Goal: Task Accomplishment & Management: Use online tool/utility

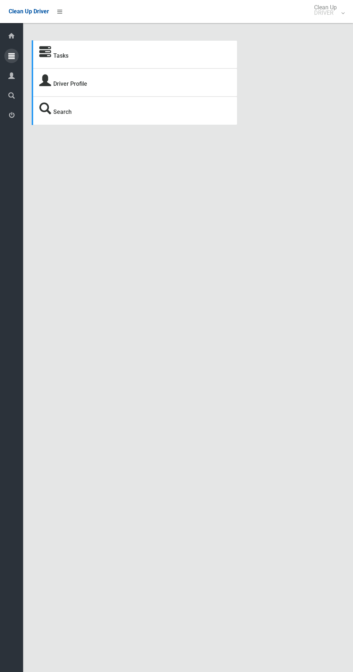
click at [12, 55] on icon at bounding box center [11, 56] width 6 height 14
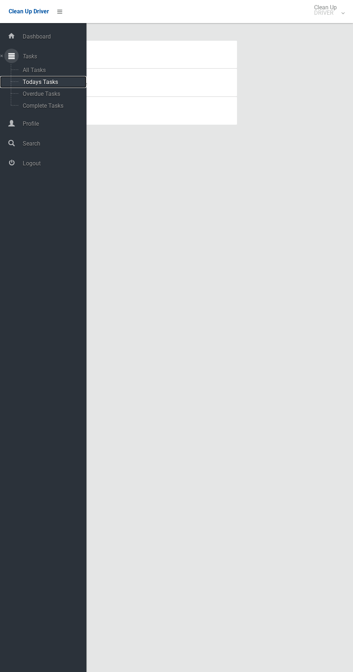
click at [60, 79] on span "Todays Tasks" at bounding box center [51, 82] width 60 height 7
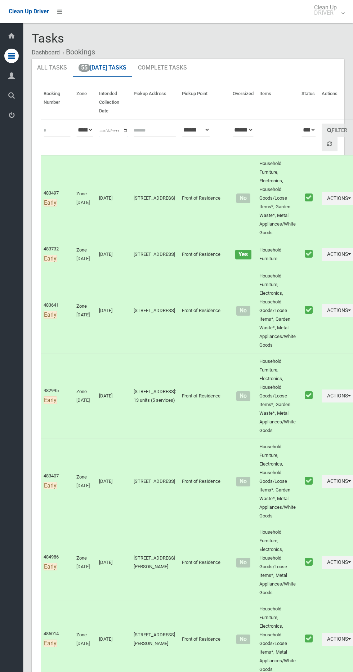
click at [122, 126] on input "**********" at bounding box center [113, 130] width 29 height 13
type input "**********"
click at [322, 128] on button "Filter" at bounding box center [337, 130] width 31 height 13
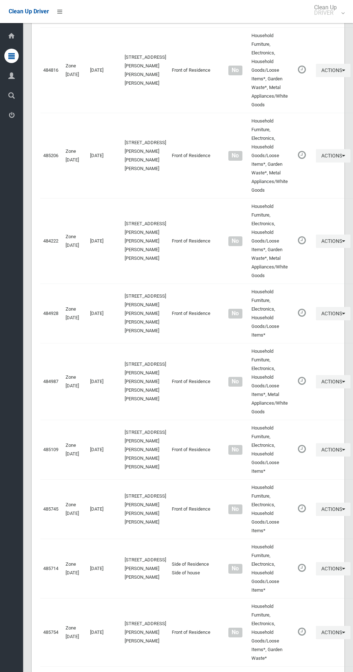
scroll to position [2900, 0]
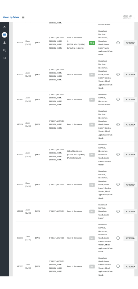
scroll to position [2835, 0]
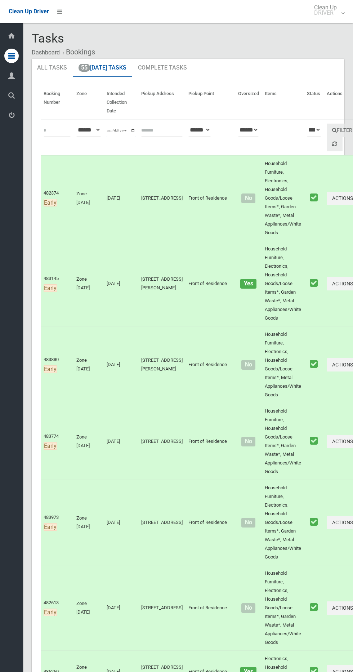
click at [121, 133] on input "**********" at bounding box center [121, 130] width 29 height 13
type input "**********"
click at [327, 128] on button "Filter" at bounding box center [342, 130] width 31 height 13
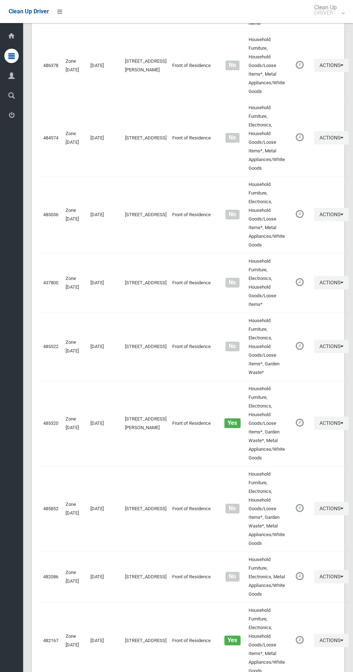
scroll to position [2902, 0]
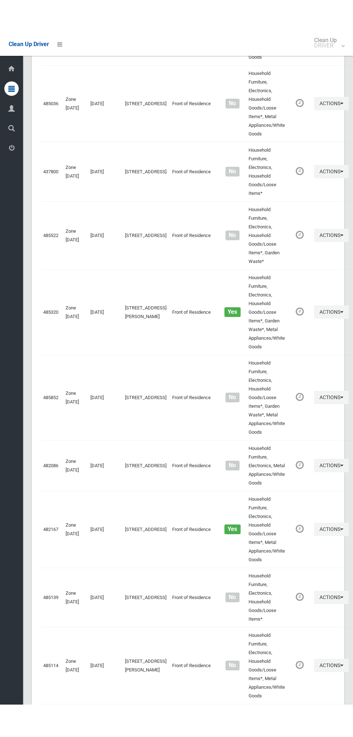
scroll to position [2837, 0]
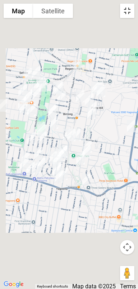
click at [130, 12] on button "Toggle fullscreen view" at bounding box center [127, 11] width 14 height 14
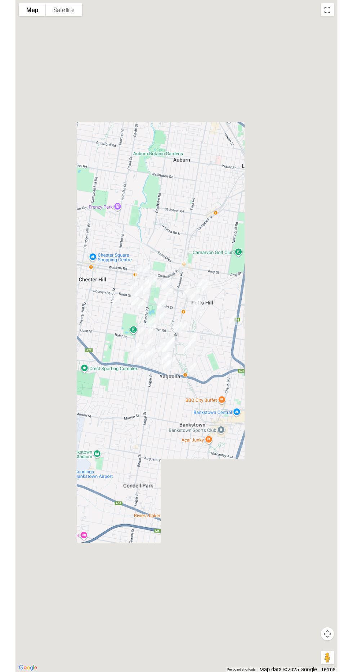
scroll to position [2874, 0]
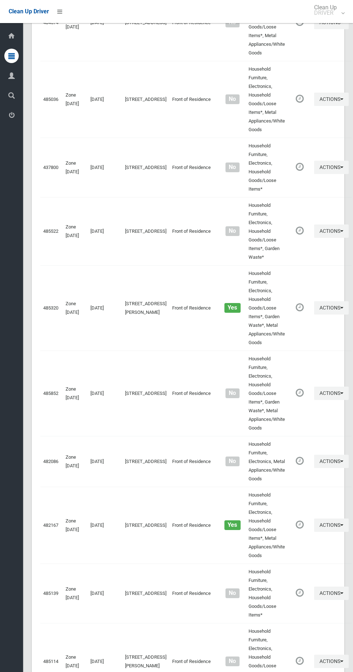
click at [66, 21] on div "Clean Up Driver" at bounding box center [35, 11] width 71 height 23
click at [63, 15] on link at bounding box center [59, 11] width 13 height 13
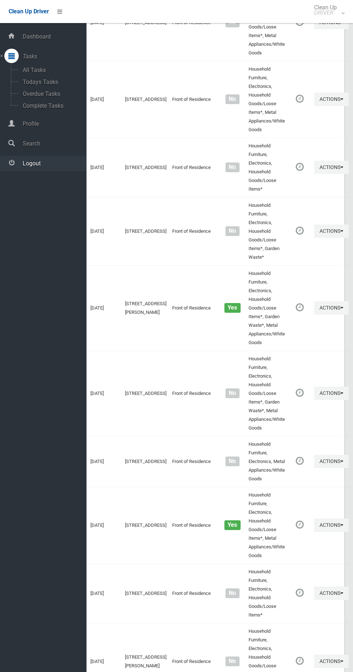
click at [62, 166] on span "Logout" at bounding box center [54, 163] width 66 height 7
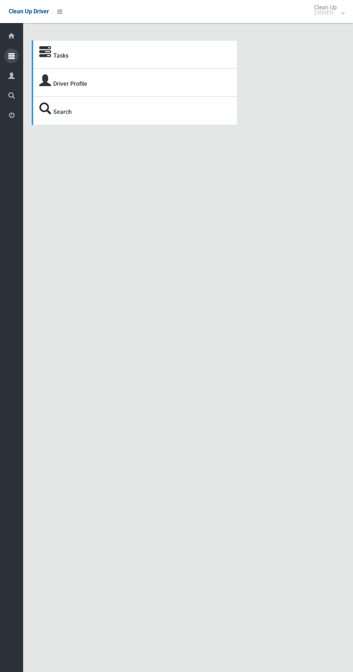
click at [12, 55] on icon at bounding box center [11, 56] width 6 height 14
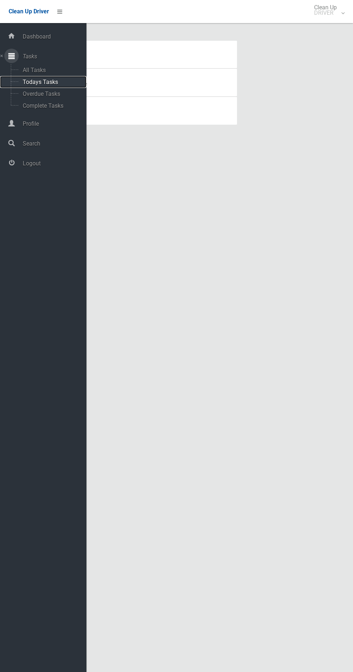
click at [60, 82] on span "Todays Tasks" at bounding box center [51, 82] width 60 height 7
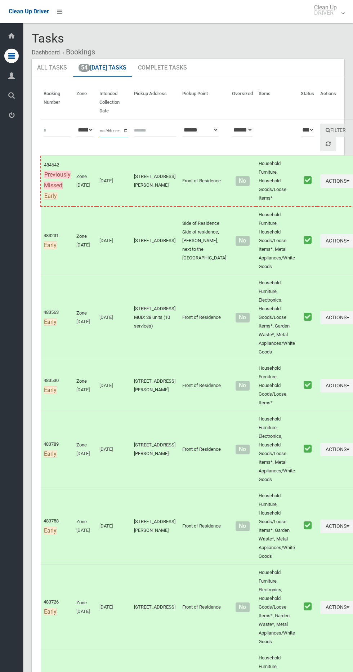
click at [111, 129] on input "**********" at bounding box center [113, 130] width 29 height 13
type input "**********"
click at [320, 144] on link at bounding box center [328, 144] width 16 height 15
click at [320, 130] on button "Filter" at bounding box center [335, 130] width 31 height 13
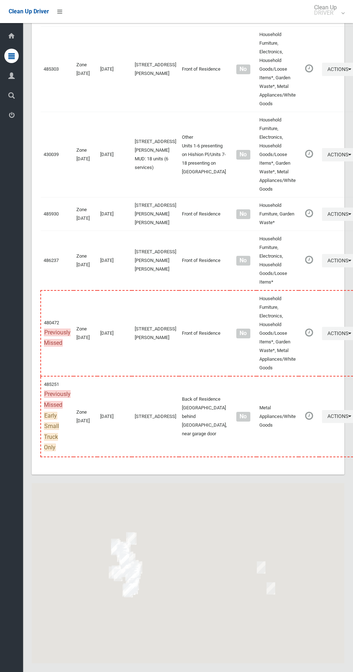
scroll to position [3645, 0]
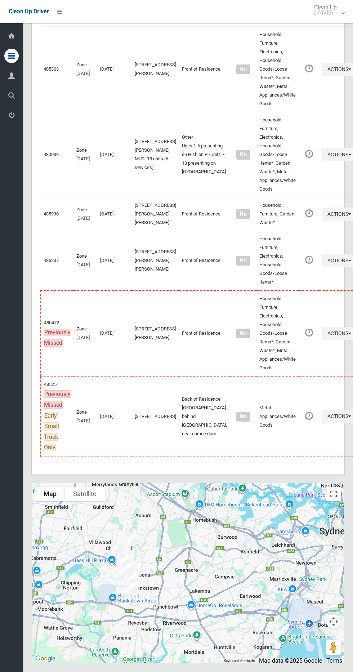
click at [336, 484] on div at bounding box center [188, 573] width 313 height 180
click at [328, 499] on button "Toggle fullscreen view" at bounding box center [333, 493] width 14 height 14
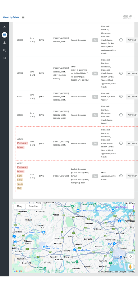
scroll to position [3580, 0]
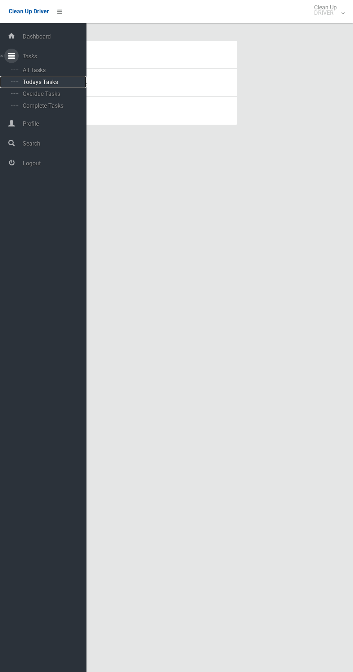
click at [64, 84] on span "Todays Tasks" at bounding box center [51, 82] width 60 height 7
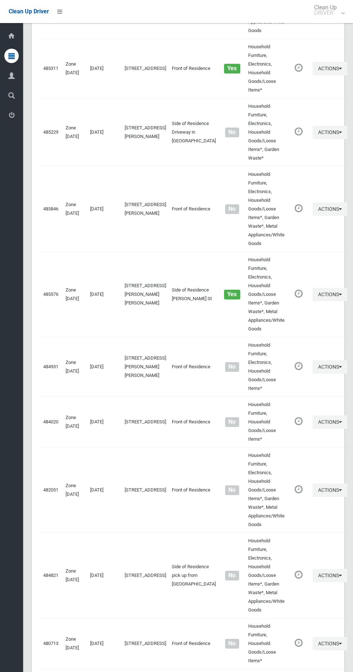
scroll to position [2938, 0]
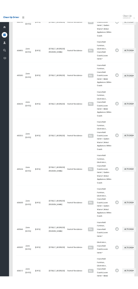
scroll to position [2873, 0]
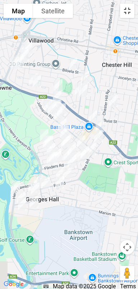
click at [124, 6] on button "Toggle fullscreen view" at bounding box center [127, 11] width 14 height 14
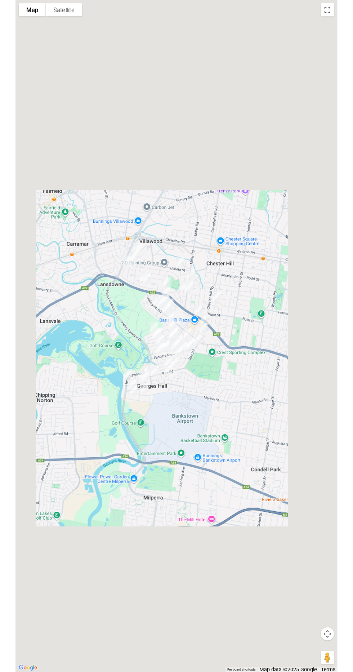
scroll to position [2905, 0]
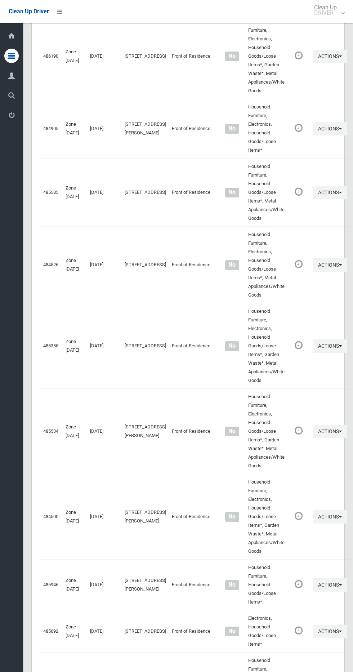
click at [59, 303] on td "485355" at bounding box center [51, 345] width 22 height 85
click at [76, 8] on div "Clean Up Driver Clean Up DRIVER Logout" at bounding box center [176, 11] width 353 height 23
click at [60, 13] on icon at bounding box center [59, 11] width 5 height 12
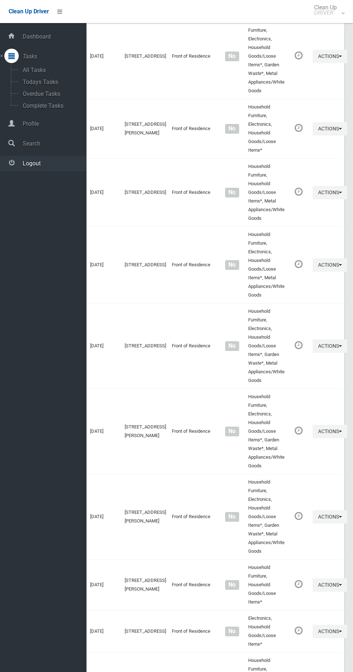
click at [48, 161] on span "Logout" at bounding box center [54, 163] width 66 height 7
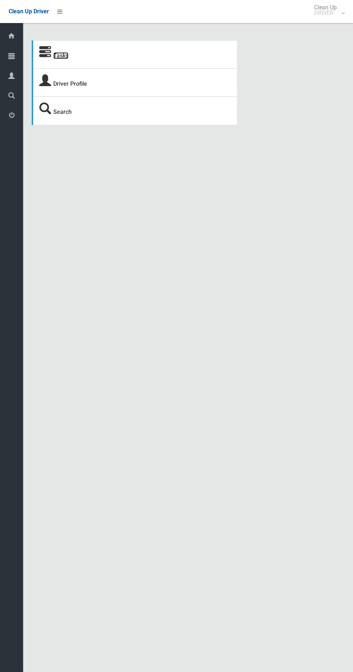
click at [57, 56] on link "Tasks" at bounding box center [60, 55] width 15 height 7
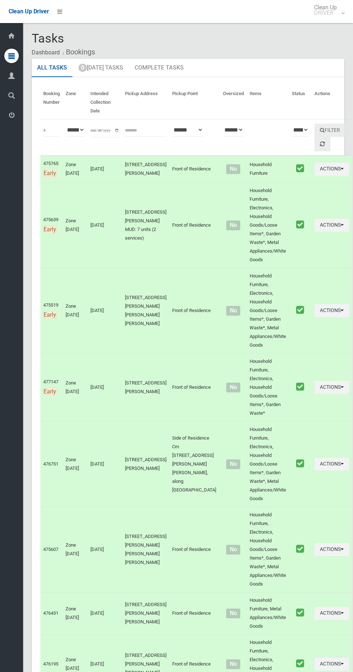
scroll to position [2, 0]
